Goal: Task Accomplishment & Management: Manage account settings

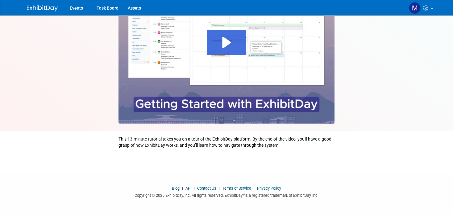
click at [142, 95] on div at bounding box center [227, 42] width 216 height 162
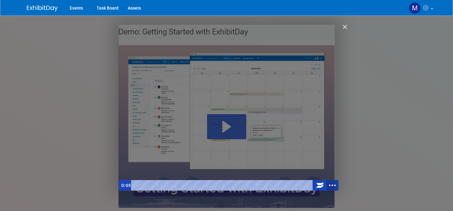
click at [329, 183] on icon "Show more buttons" at bounding box center [332, 185] width 15 height 13
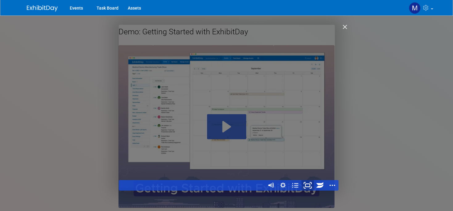
click at [301, 188] on icon "Fullscreen" at bounding box center [307, 185] width 15 height 13
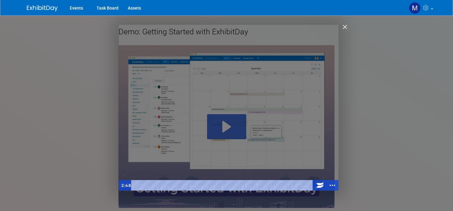
click at [159, 97] on div "Getting Started with ExhibitDay" at bounding box center [229, 108] width 220 height 166
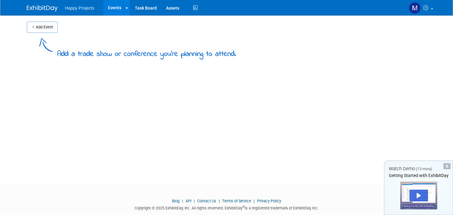
click at [237, 110] on div "Add Event Add a trade show or conference you're planning to attend. New Event D…" at bounding box center [226, 94] width 409 height 158
click at [44, 27] on button "Add Event" at bounding box center [42, 27] width 31 height 11
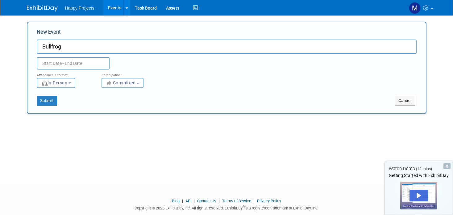
type input "Bullfrog"
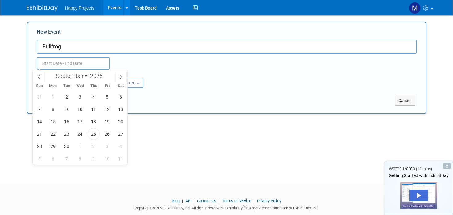
click at [70, 61] on input "text" at bounding box center [73, 63] width 73 height 12
